Goal: Check status

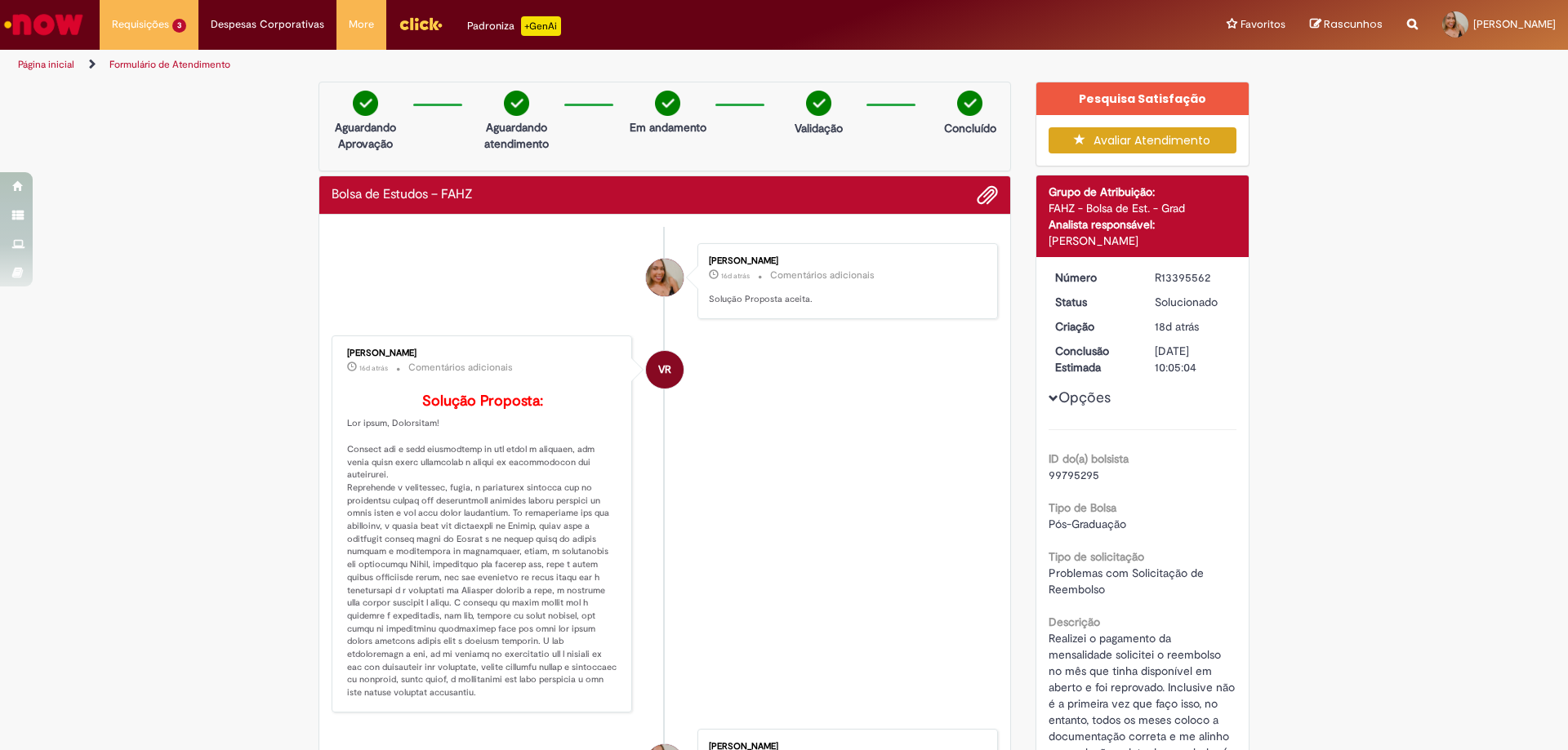
scroll to position [81, 0]
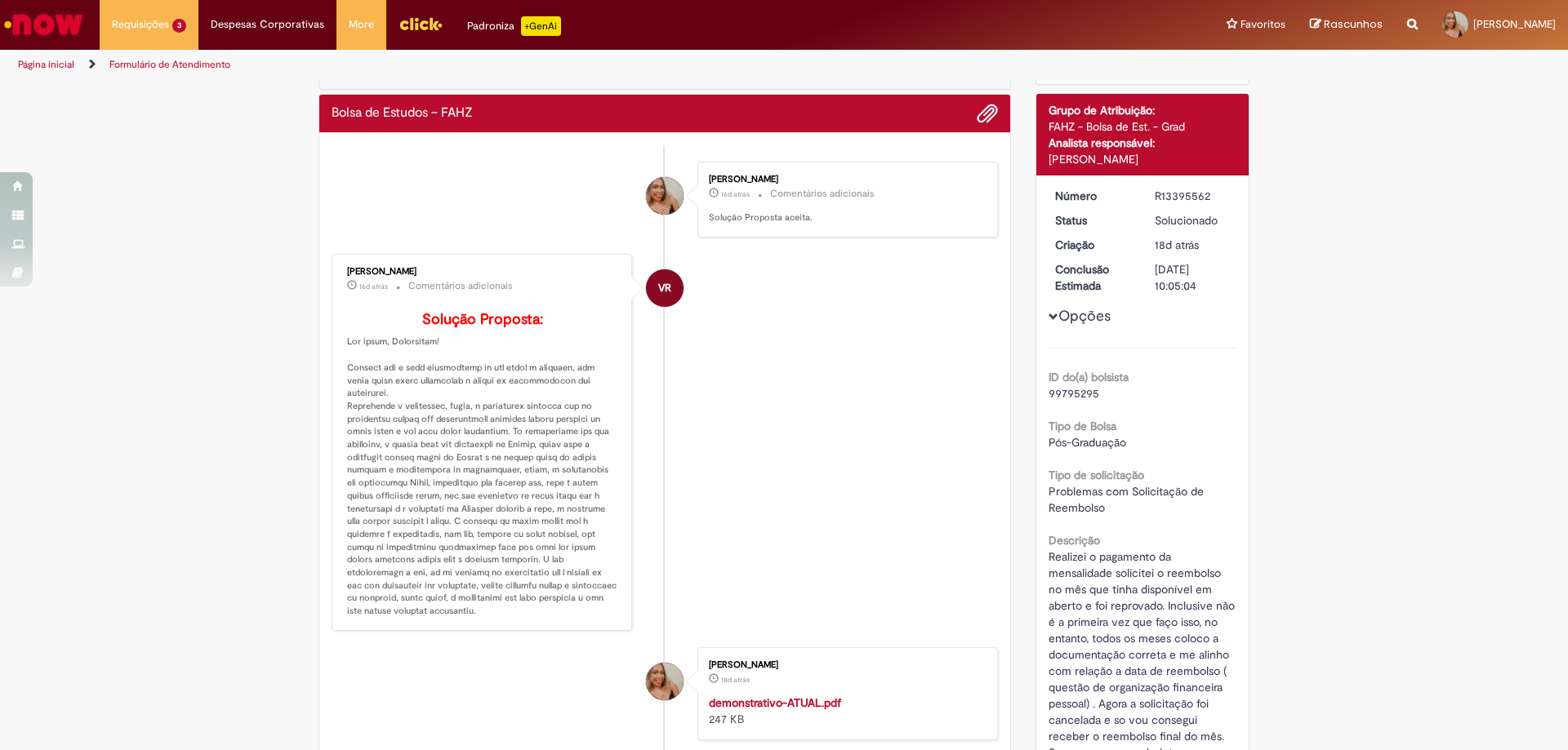
click at [983, 118] on span "Adicionar anexos" at bounding box center [987, 115] width 20 height 20
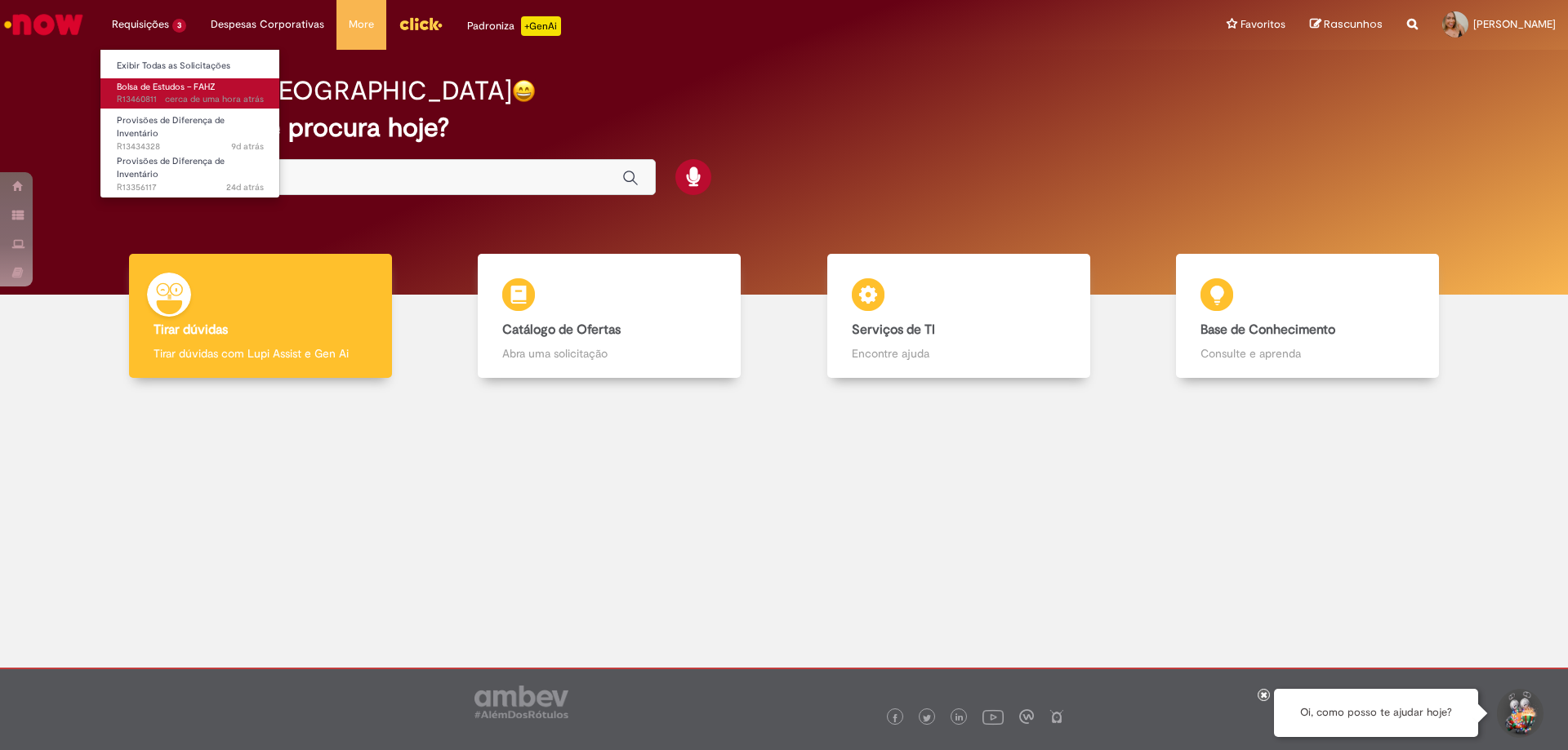
click at [155, 89] on span "Bolsa de Estudos – FAHZ" at bounding box center [166, 87] width 99 height 12
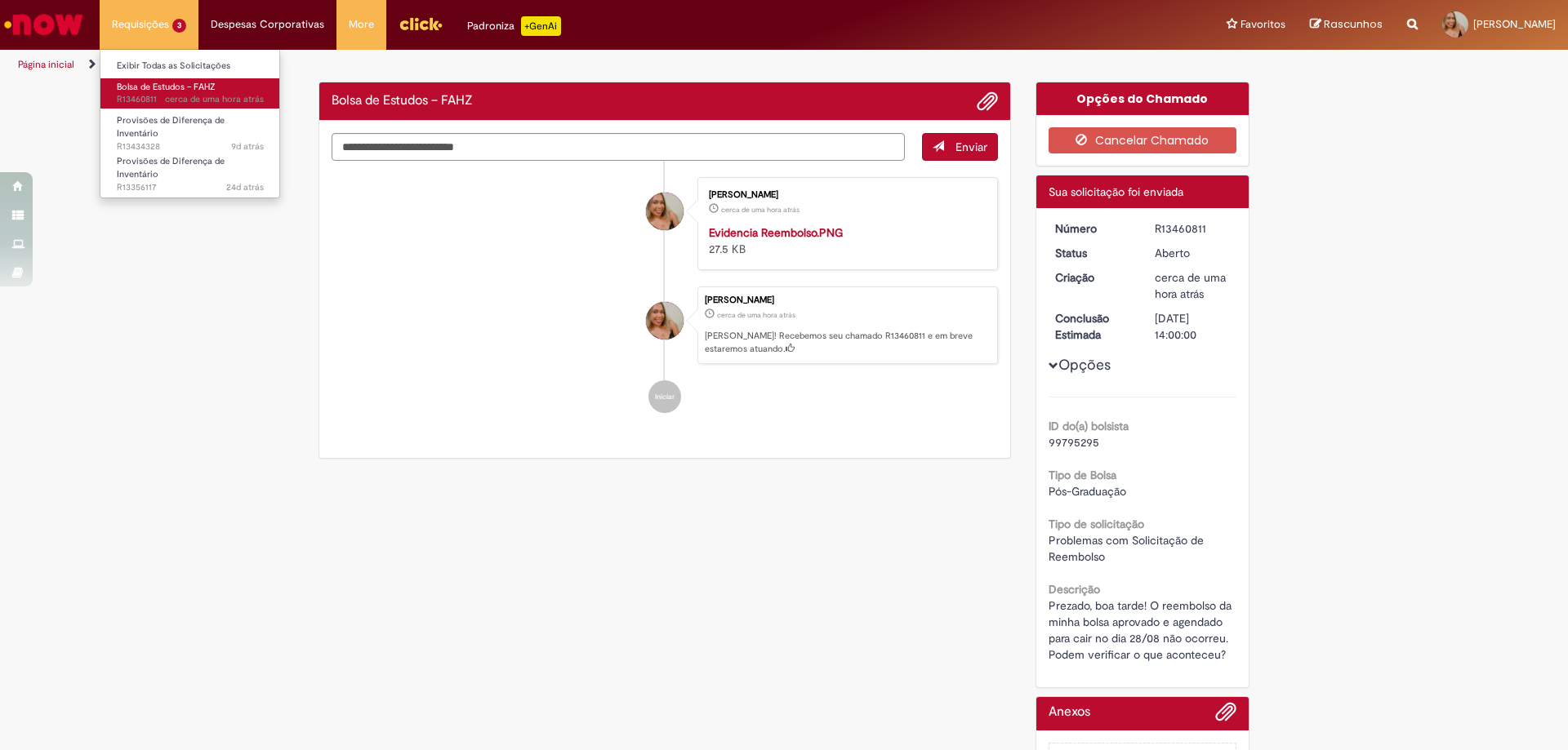
click at [145, 95] on span "cerca de uma hora atrás cerca de uma hora atrás R13460811" at bounding box center [190, 99] width 147 height 13
